Goal: Task Accomplishment & Management: Complete application form

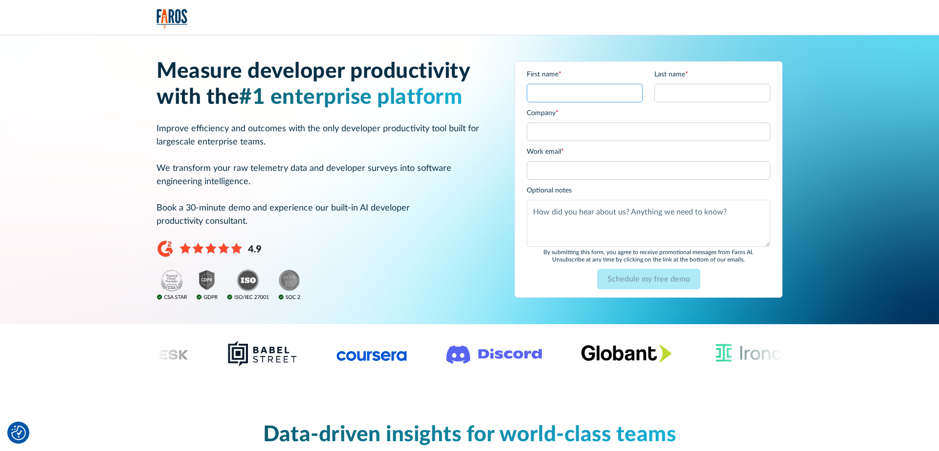
click at [547, 90] on input "First name *" at bounding box center [585, 93] width 116 height 19
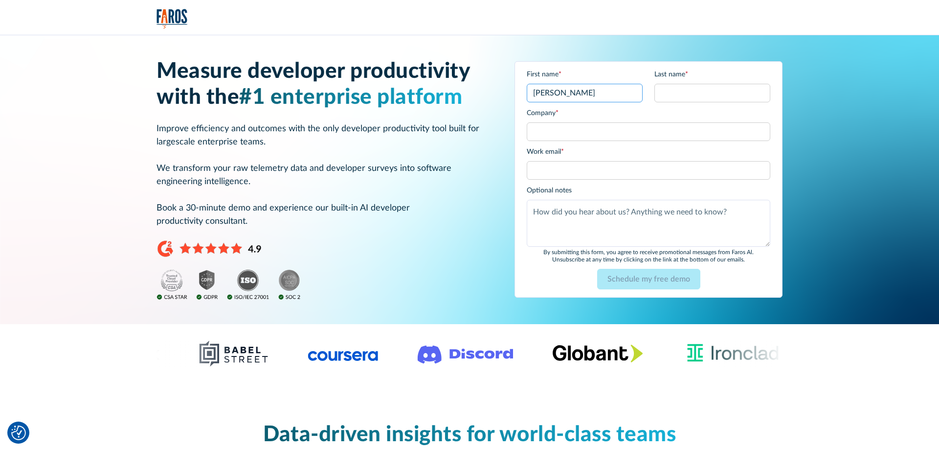
type input "David"
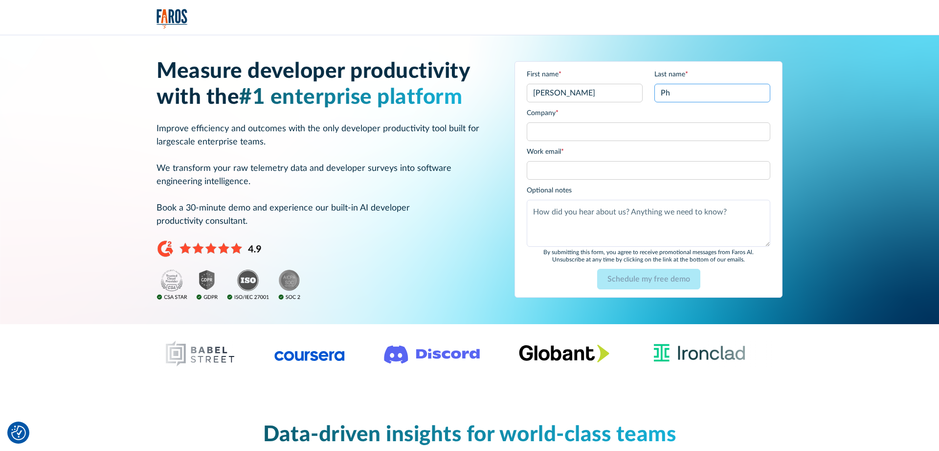
type input "P"
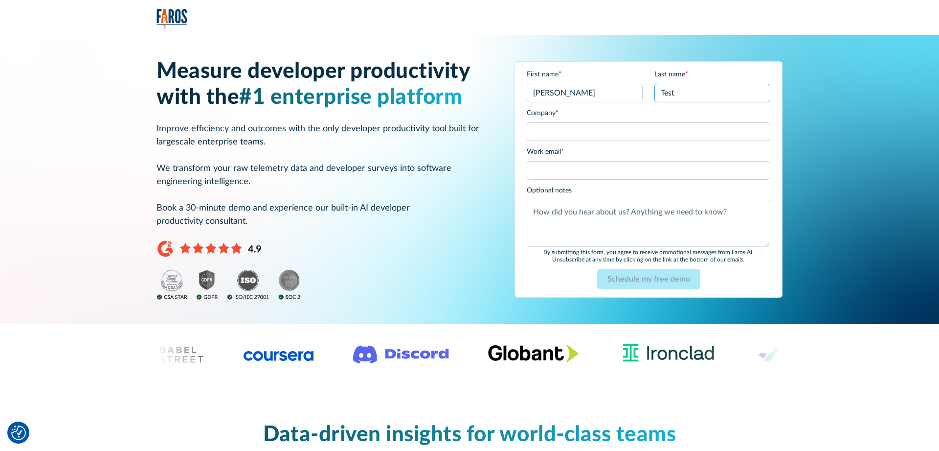
type input "Test"
click at [586, 93] on input "David" at bounding box center [585, 93] width 116 height 19
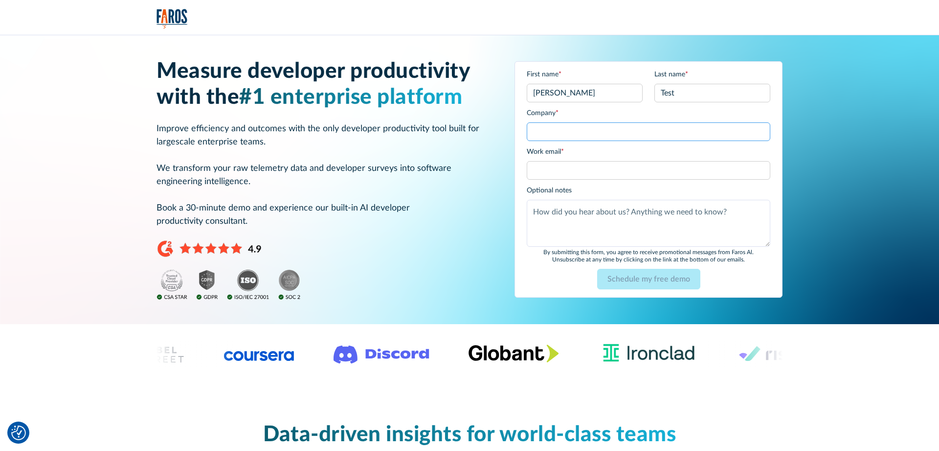
click at [574, 137] on input "Company *" at bounding box center [649, 131] width 244 height 19
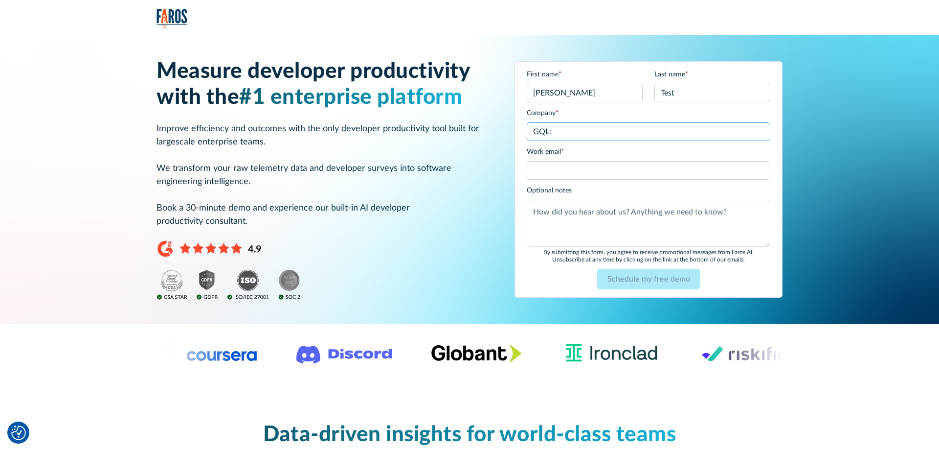
click at [588, 133] on input "GQL:" at bounding box center [649, 131] width 244 height 19
type input "GQL"
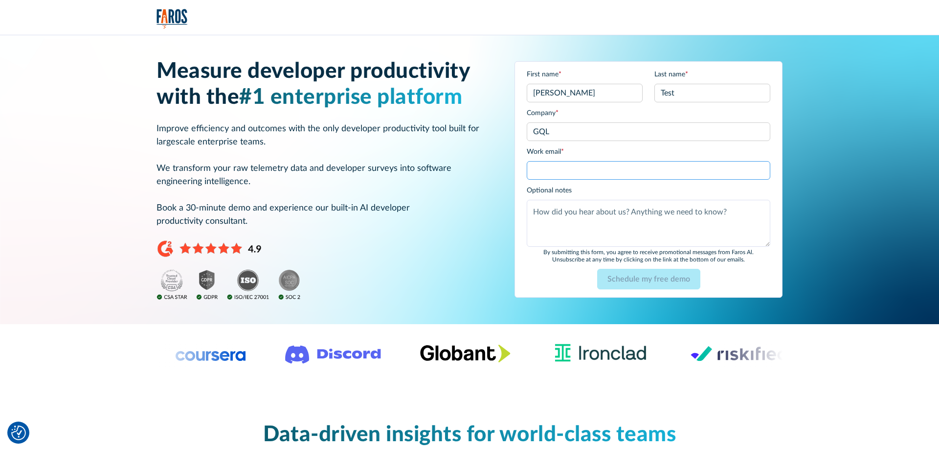
click at [557, 173] on input "Work email *" at bounding box center [649, 170] width 244 height 19
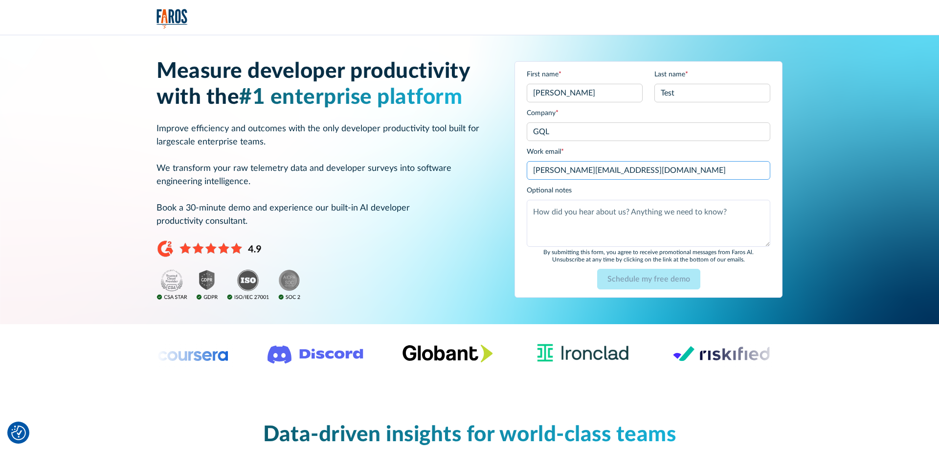
type input "david@getquickerleads.com"
click at [582, 217] on textarea "Anything else?" at bounding box center [649, 223] width 244 height 47
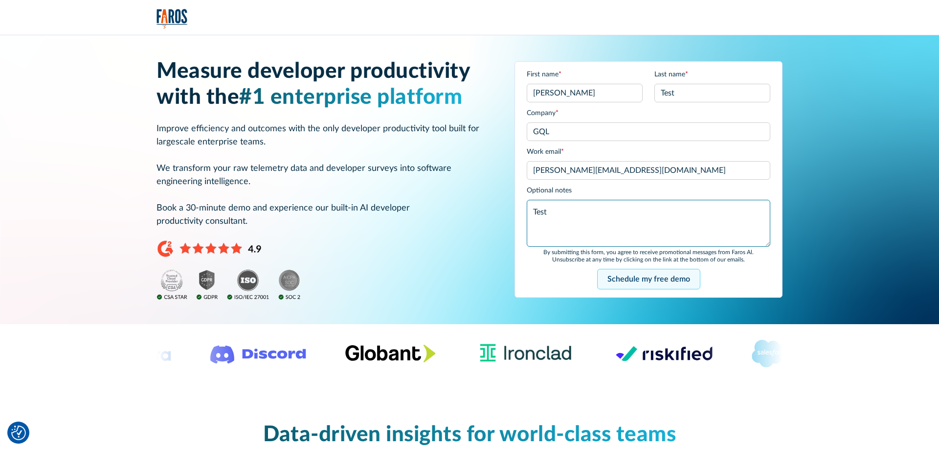
type textarea "Test"
click at [669, 275] on input "Schedule my free demo" at bounding box center [648, 279] width 103 height 21
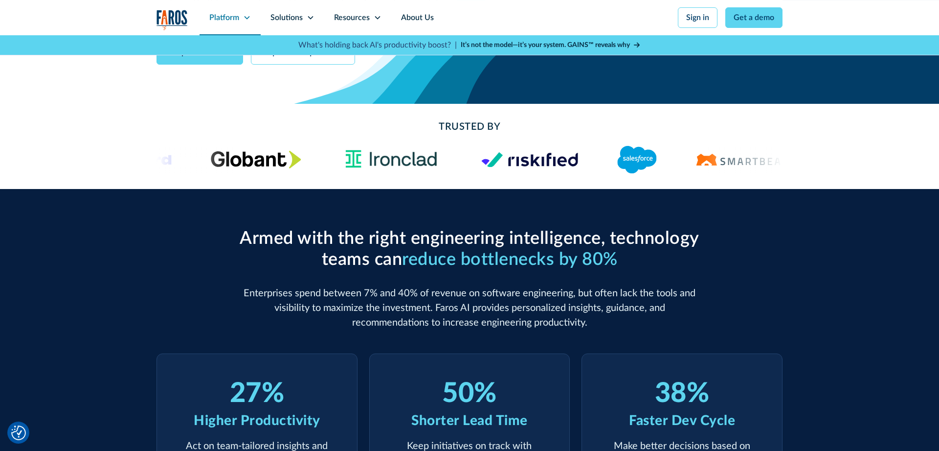
scroll to position [250, 0]
